Goal: Transaction & Acquisition: Purchase product/service

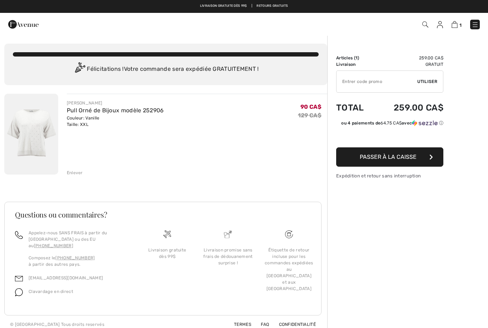
click at [455, 24] on img at bounding box center [455, 24] width 6 height 7
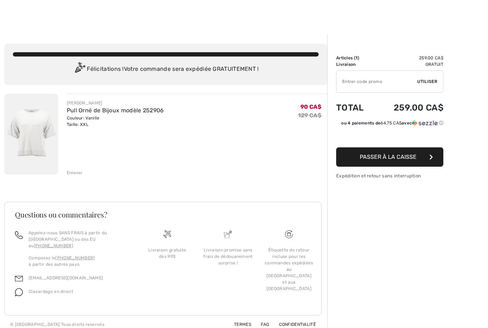
click at [133, 110] on link "Pull Orné de Bijoux modèle 252906" at bounding box center [115, 110] width 97 height 7
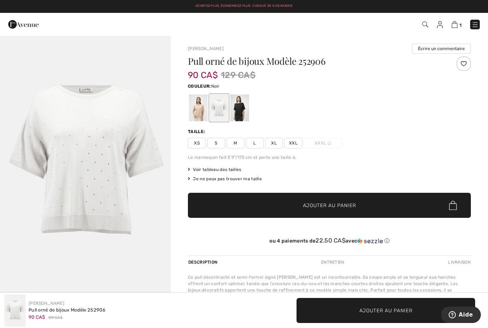
click at [243, 110] on div at bounding box center [240, 107] width 19 height 27
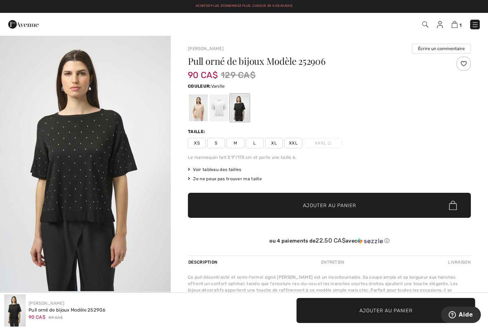
click at [213, 108] on div at bounding box center [219, 107] width 19 height 27
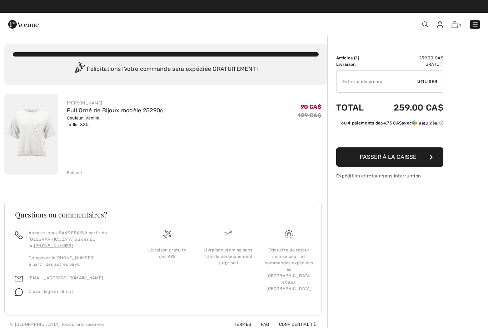
click at [478, 25] on img at bounding box center [475, 24] width 7 height 7
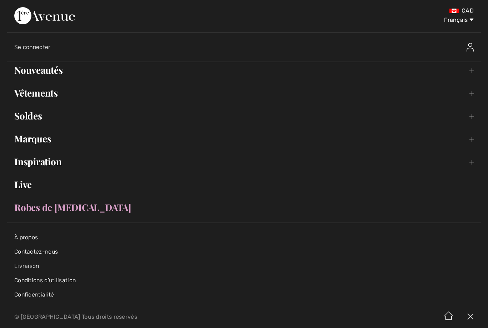
click at [35, 117] on link "Soldes Toggle submenu" at bounding box center [244, 116] width 474 height 16
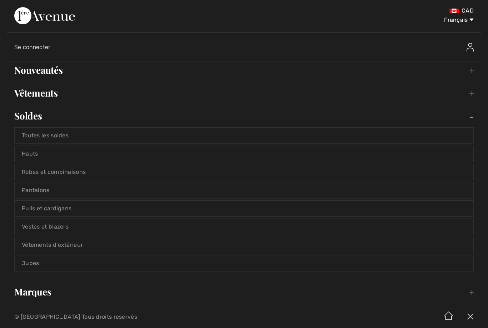
click at [48, 132] on link "Toutes les soldes" at bounding box center [244, 136] width 459 height 16
